Goal: Task Accomplishment & Management: Complete application form

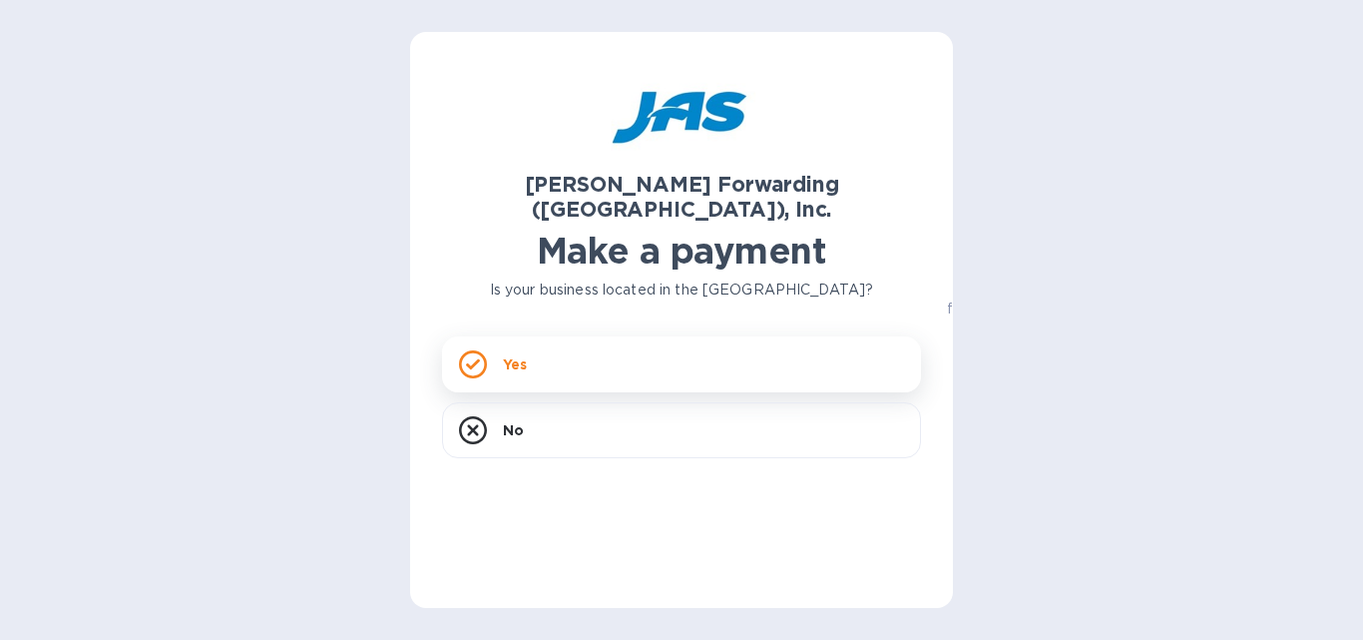
click at [519, 336] on div "Yes" at bounding box center [681, 364] width 479 height 56
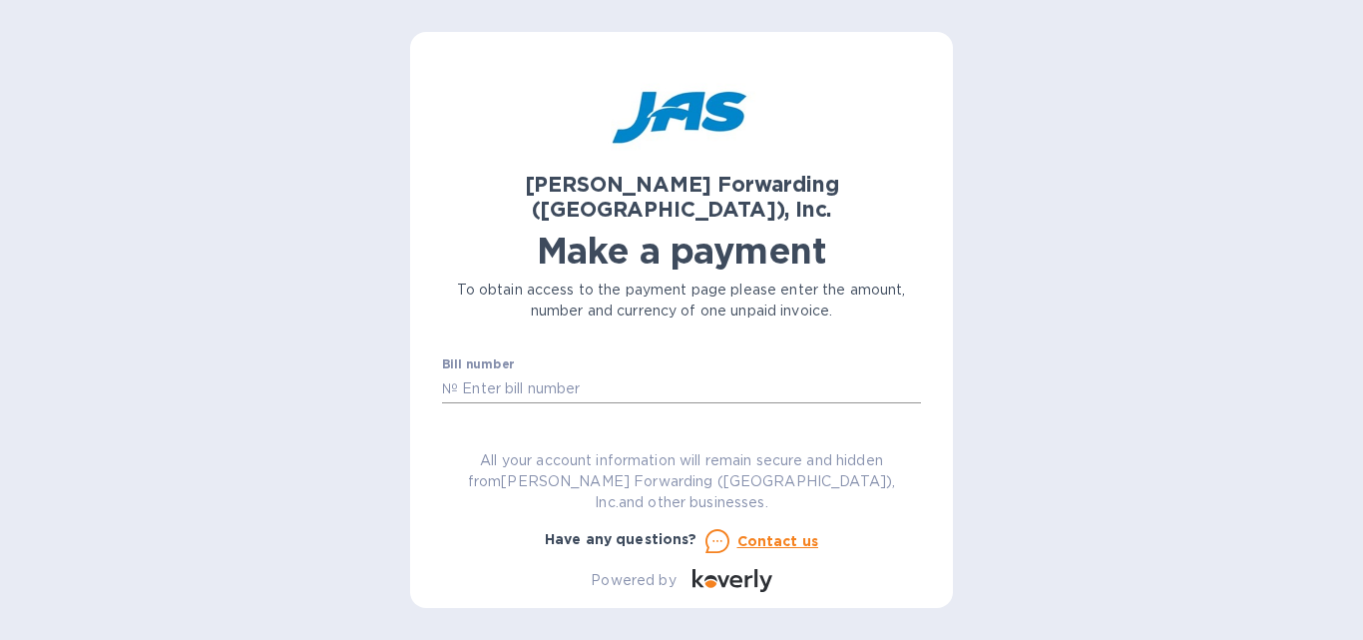
click at [515, 373] on input "text" at bounding box center [689, 388] width 463 height 30
type input "MIA503365562"
click at [479, 431] on input "text" at bounding box center [584, 446] width 267 height 30
type input "7,514.57"
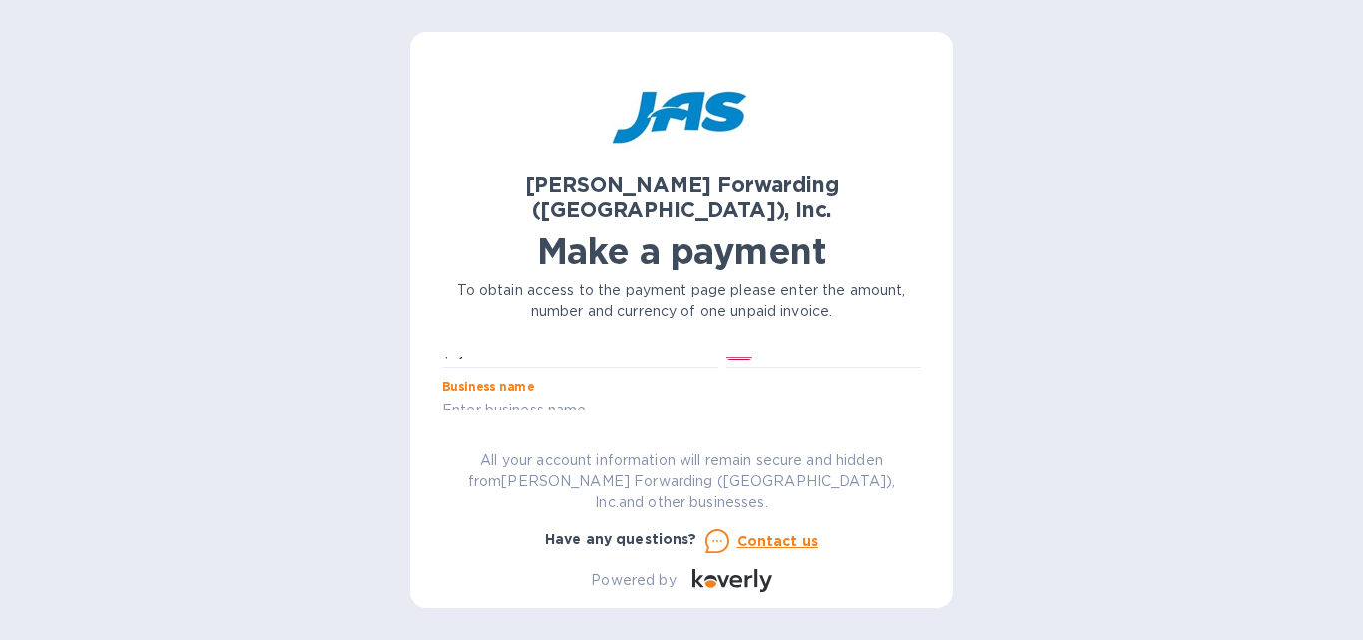
click at [555, 396] on input "text" at bounding box center [681, 411] width 479 height 30
type input "Black Tip, LLC dba Cabletek Wiring Products"
click at [585, 353] on input "text" at bounding box center [681, 368] width 479 height 30
type input "BLATIPEIA"
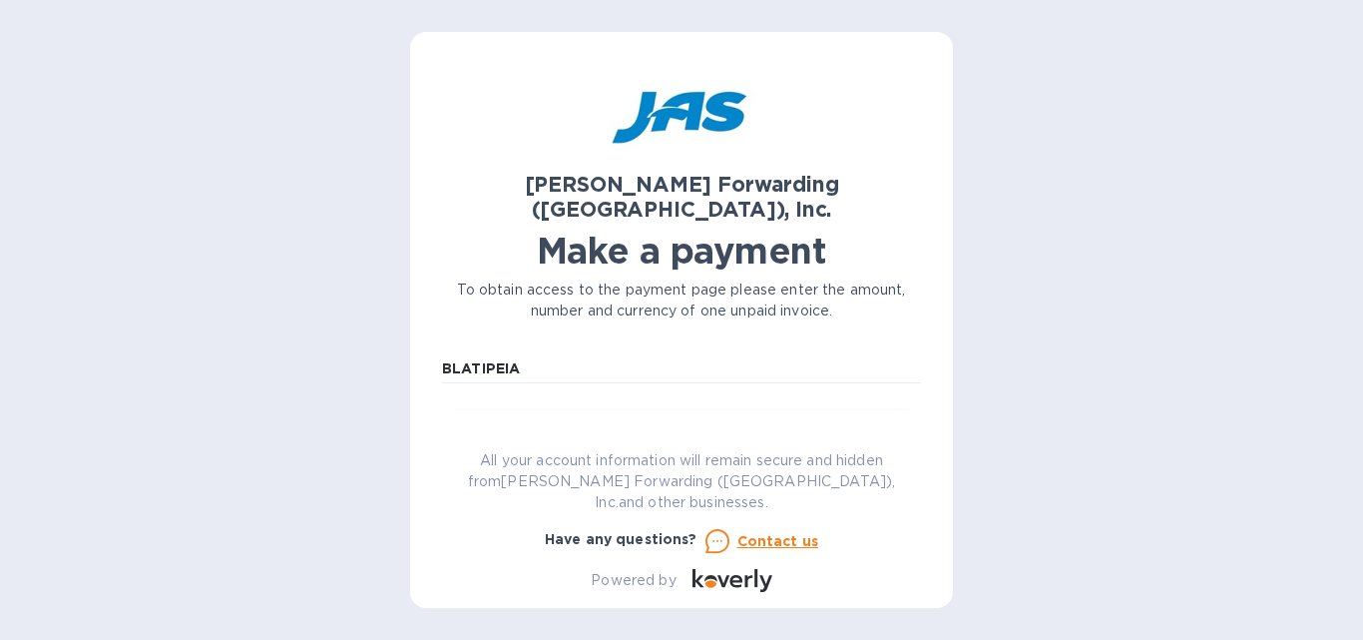
click at [657, 419] on span "Go to payment page" at bounding box center [681, 431] width 447 height 24
